Goal: Information Seeking & Learning: Learn about a topic

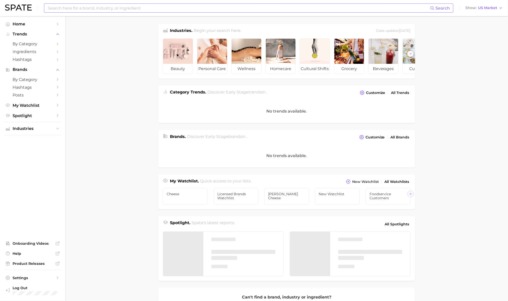
click at [159, 7] on input at bounding box center [238, 8] width 383 height 9
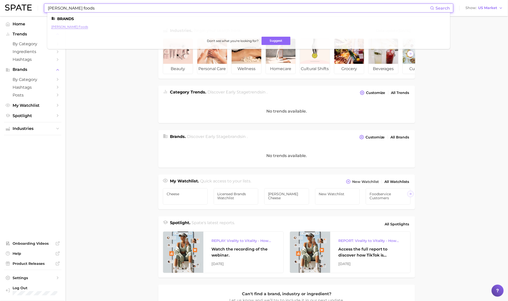
type input "[PERSON_NAME] foods"
click at [66, 25] on link "[PERSON_NAME] foods" at bounding box center [69, 27] width 37 height 4
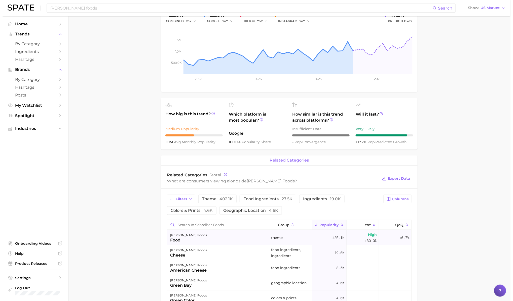
scroll to position [101, 0]
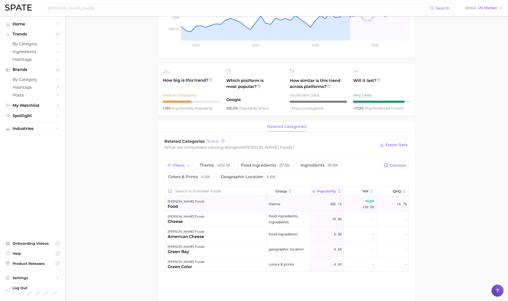
click at [175, 208] on div "food" at bounding box center [186, 207] width 37 height 6
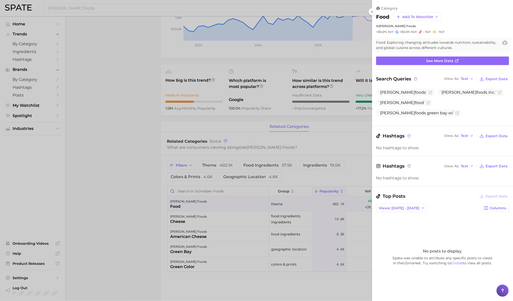
click at [192, 230] on div at bounding box center [256, 150] width 513 height 301
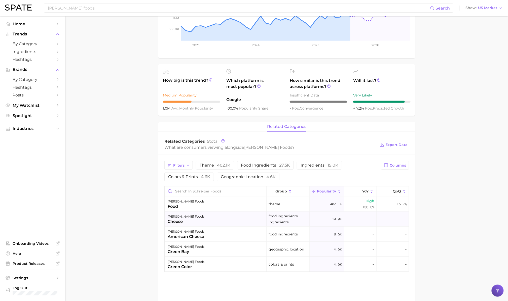
click at [195, 225] on div "[PERSON_NAME] foods cheese" at bounding box center [216, 219] width 102 height 15
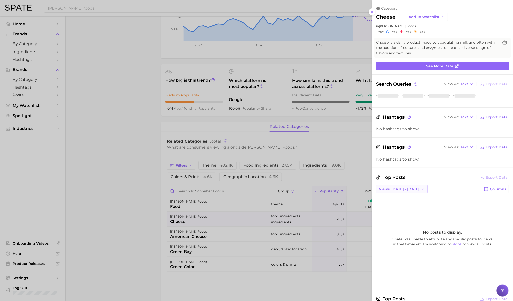
click at [398, 187] on button "Views: [DATE] - [DATE]" at bounding box center [402, 189] width 52 height 9
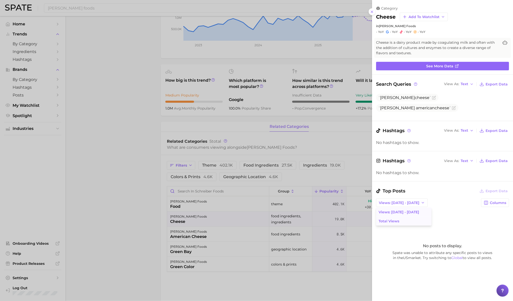
click at [399, 219] on button "Total Views" at bounding box center [403, 221] width 55 height 9
click at [209, 236] on div at bounding box center [256, 150] width 513 height 301
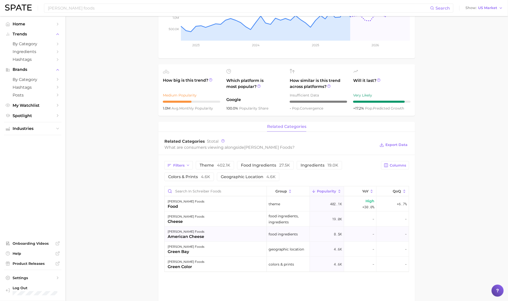
click at [326, 232] on div "8.5k" at bounding box center [327, 234] width 34 height 15
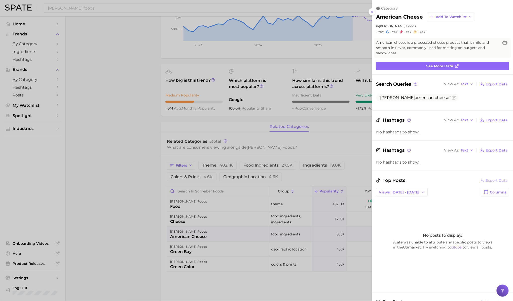
click at [243, 251] on div at bounding box center [256, 150] width 513 height 301
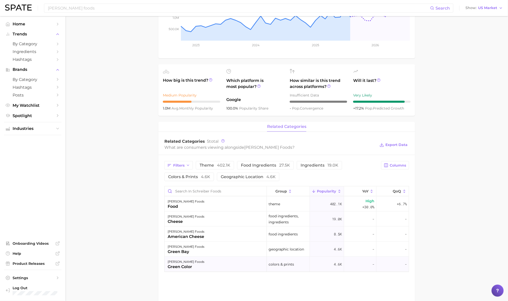
click at [200, 268] on div "[PERSON_NAME] foods green color" at bounding box center [216, 264] width 102 height 15
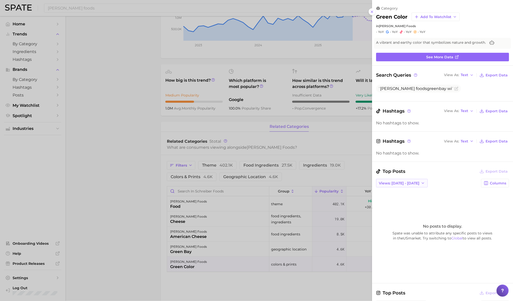
click at [421, 185] on icon "button" at bounding box center [423, 183] width 4 height 4
click at [398, 200] on button "Total Views" at bounding box center [403, 201] width 55 height 9
click at [435, 58] on span "See more data" at bounding box center [439, 57] width 27 height 4
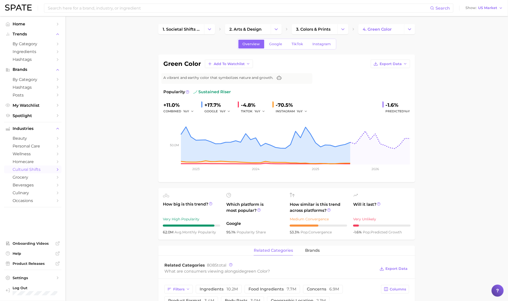
scroll to position [168, 0]
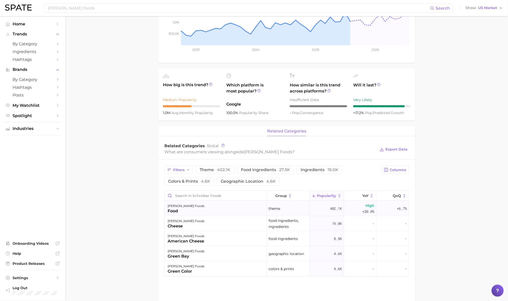
scroll to position [33, 0]
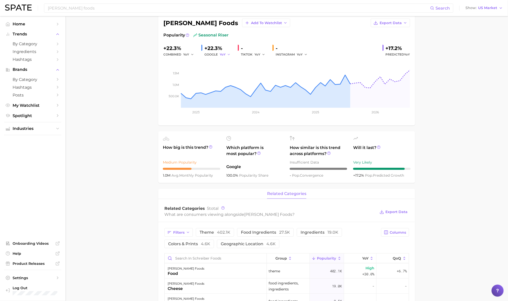
click at [220, 55] on span "YoY" at bounding box center [223, 54] width 6 height 4
click at [180, 59] on rect at bounding box center [286, 83] width 247 height 50
click at [152, 74] on main "Overview Google TikTok Instagram brand [PERSON_NAME] foods Add to Watchlist Exp…" at bounding box center [286, 233] width 442 height 501
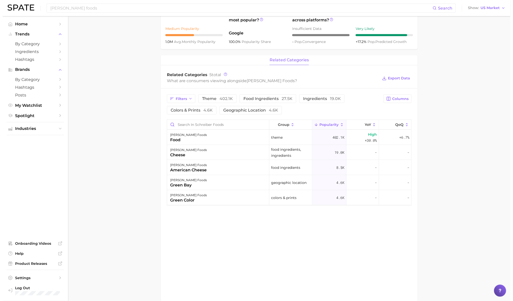
scroll to position [168, 0]
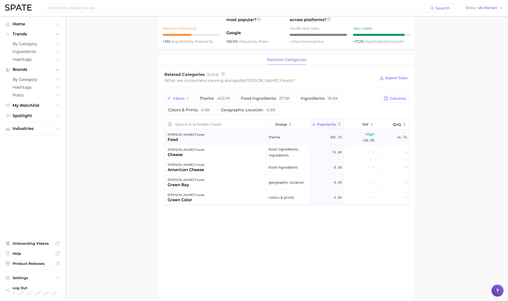
click at [370, 136] on span "High" at bounding box center [370, 134] width 9 height 6
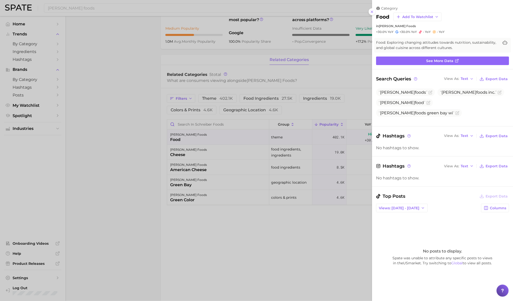
click at [367, 139] on div at bounding box center [256, 150] width 513 height 301
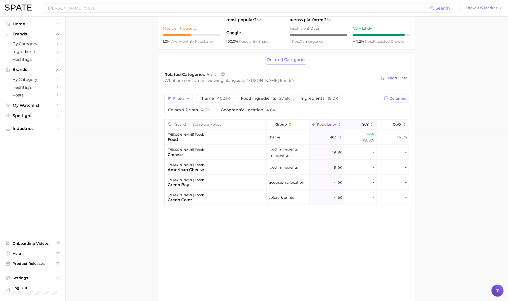
click at [366, 126] on span "YoY" at bounding box center [365, 125] width 6 height 4
click at [366, 139] on span "+30.0%" at bounding box center [368, 140] width 12 height 6
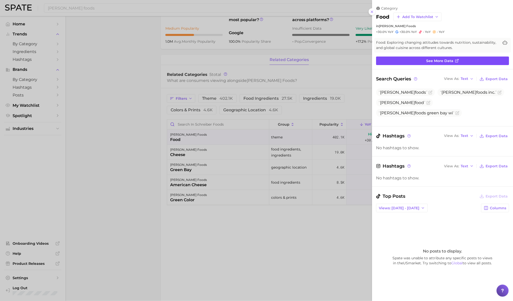
click at [446, 62] on span "See more data" at bounding box center [439, 61] width 27 height 4
